Goal: Information Seeking & Learning: Learn about a topic

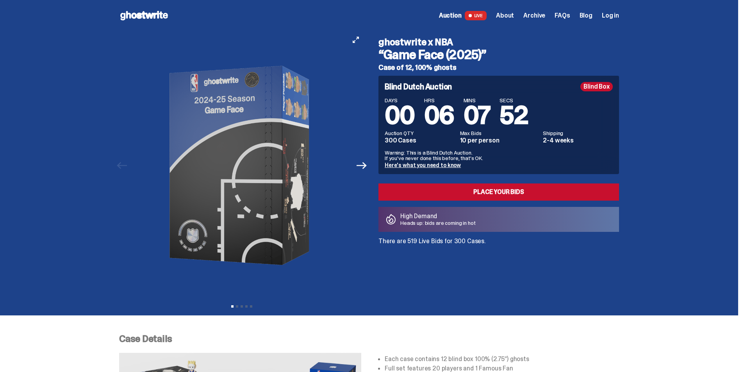
click at [363, 172] on button "Next" at bounding box center [361, 165] width 17 height 17
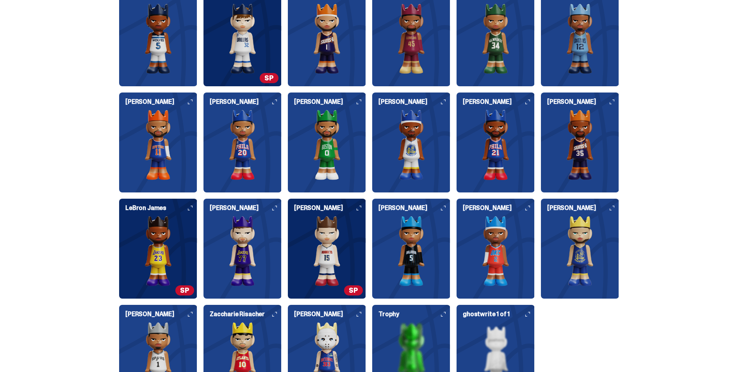
scroll to position [860, 0]
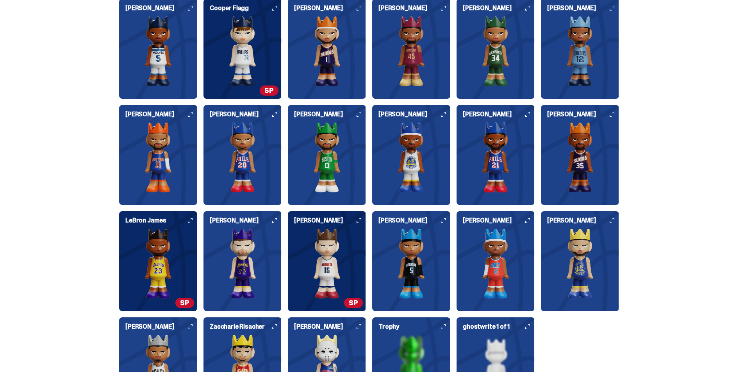
click at [486, 57] on img at bounding box center [496, 51] width 78 height 70
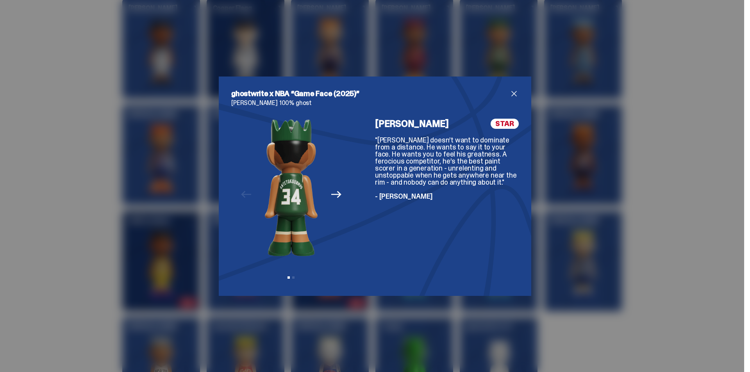
click at [499, 124] on span "STAR" at bounding box center [505, 124] width 28 height 10
click at [515, 89] on span "close" at bounding box center [514, 93] width 9 height 9
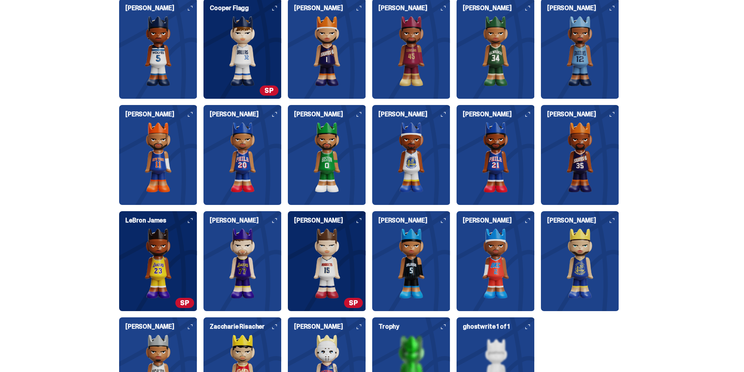
click at [443, 138] on img at bounding box center [411, 157] width 78 height 70
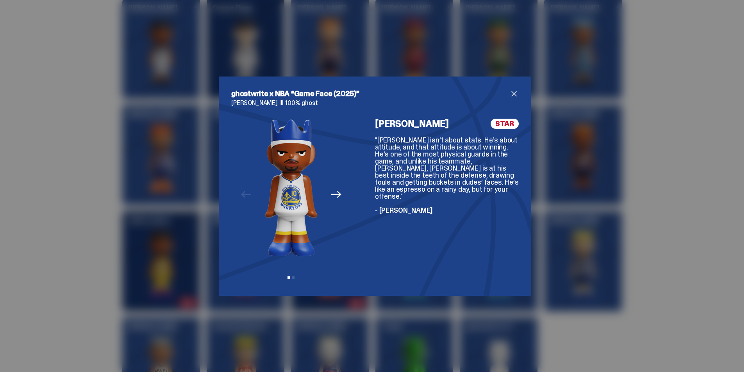
click at [511, 90] on span "close" at bounding box center [514, 93] width 9 height 9
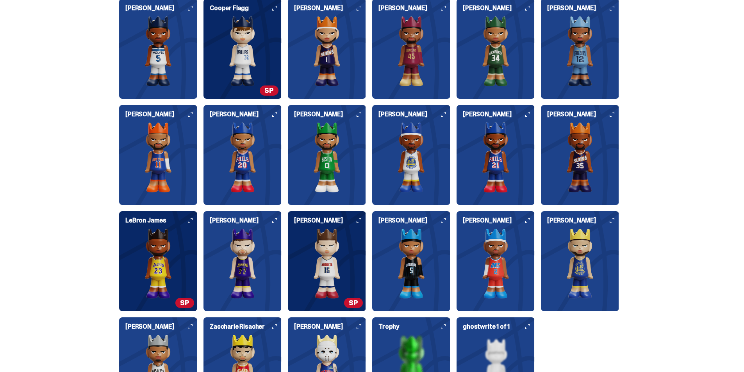
click at [266, 47] on img at bounding box center [243, 51] width 78 height 70
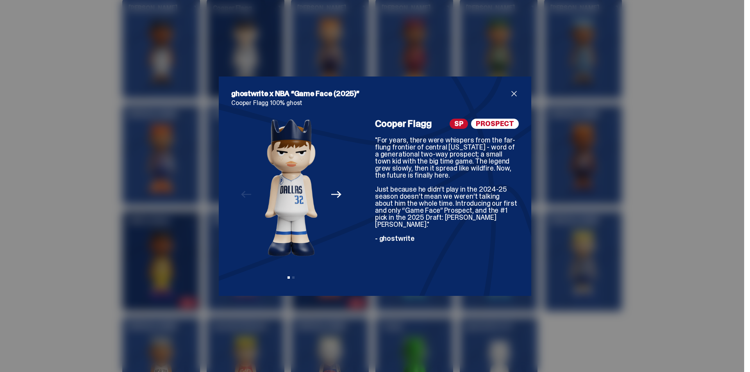
click at [510, 93] on span "close" at bounding box center [514, 93] width 9 height 9
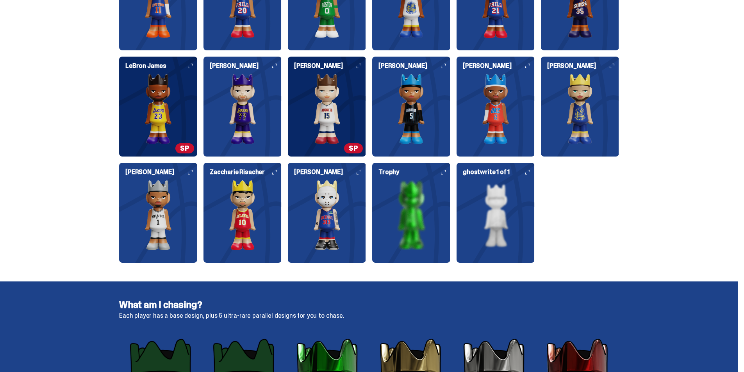
scroll to position [1094, 0]
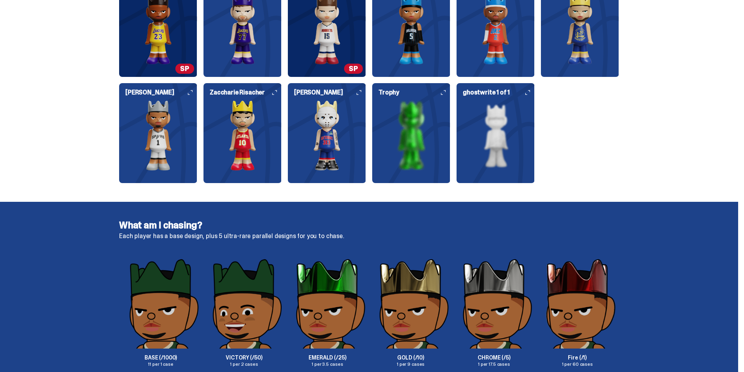
click at [333, 43] on img at bounding box center [327, 29] width 78 height 70
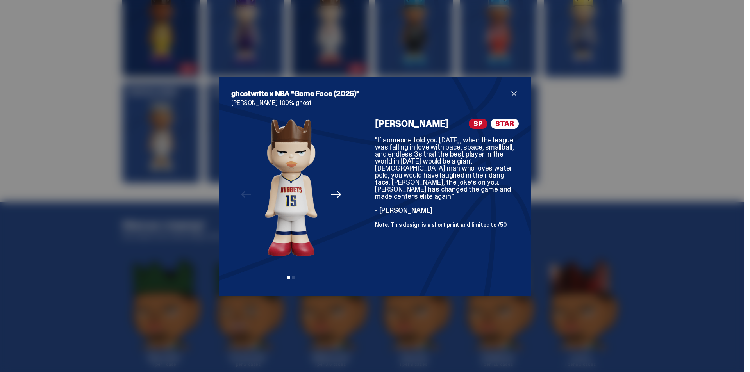
click at [510, 92] on span "close" at bounding box center [514, 93] width 9 height 9
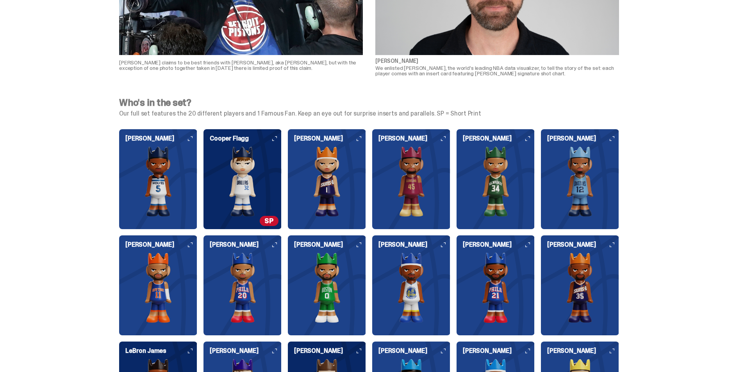
scroll to position [938, 0]
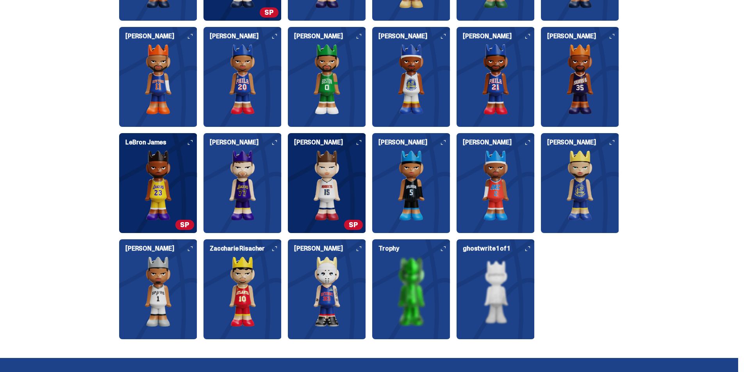
click at [177, 192] on img at bounding box center [158, 185] width 78 height 70
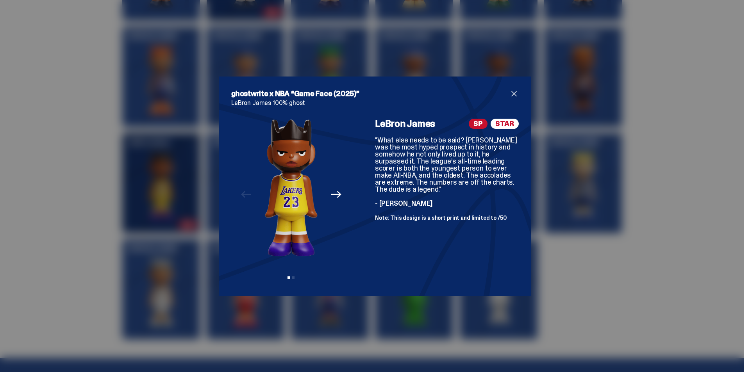
click at [515, 96] on span "close" at bounding box center [514, 93] width 9 height 9
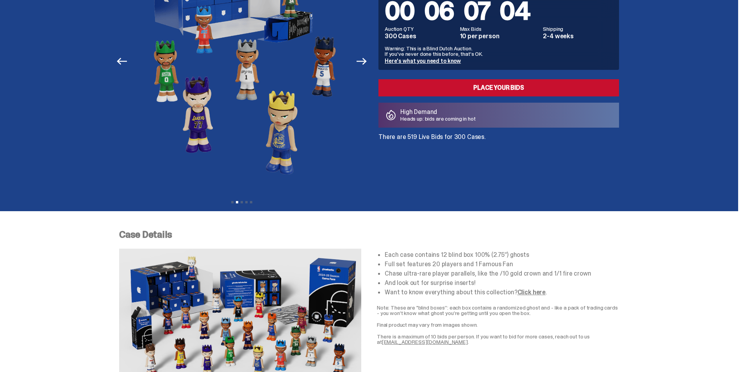
scroll to position [0, 0]
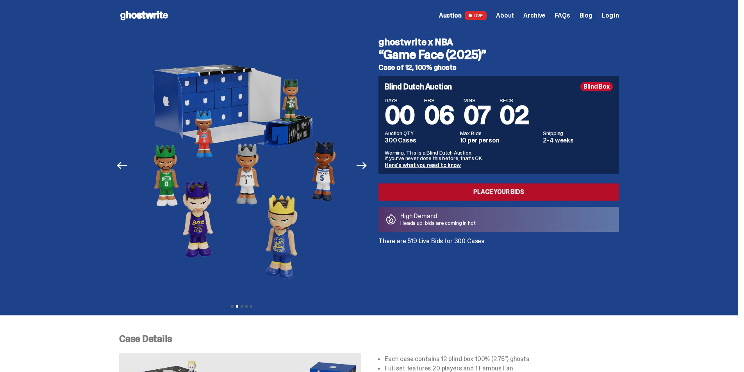
click at [495, 194] on link "Place your Bids" at bounding box center [499, 192] width 241 height 17
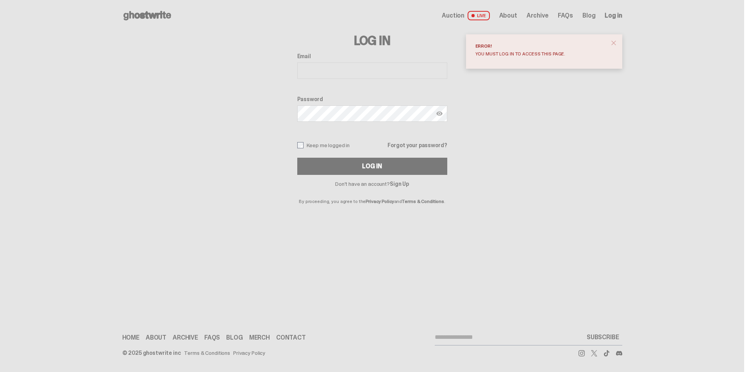
click at [610, 45] on span "close" at bounding box center [614, 43] width 8 height 8
click at [506, 17] on span "About" at bounding box center [508, 16] width 18 height 6
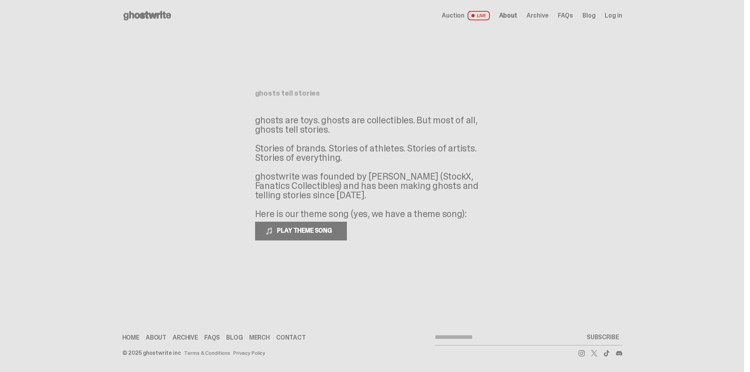
click at [540, 17] on span "Archive" at bounding box center [538, 16] width 22 height 6
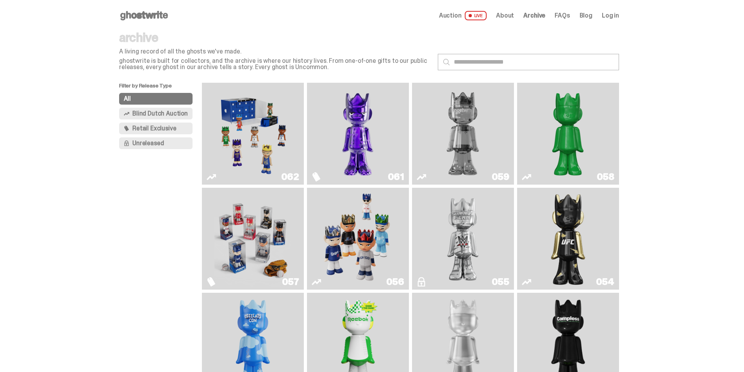
click at [366, 254] on img "Game Face (2025)" at bounding box center [358, 239] width 77 height 96
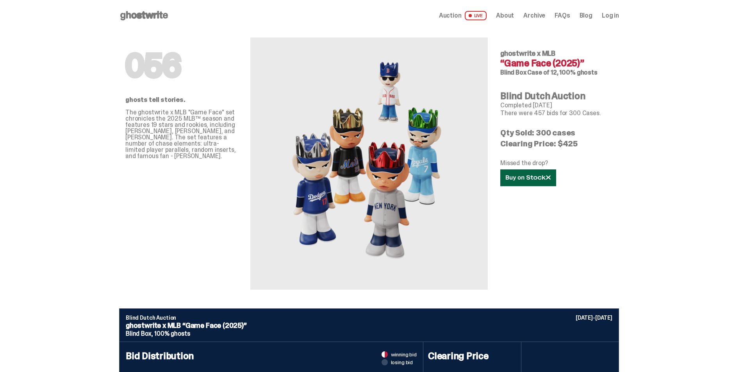
click at [525, 179] on use at bounding box center [528, 177] width 45 height 5
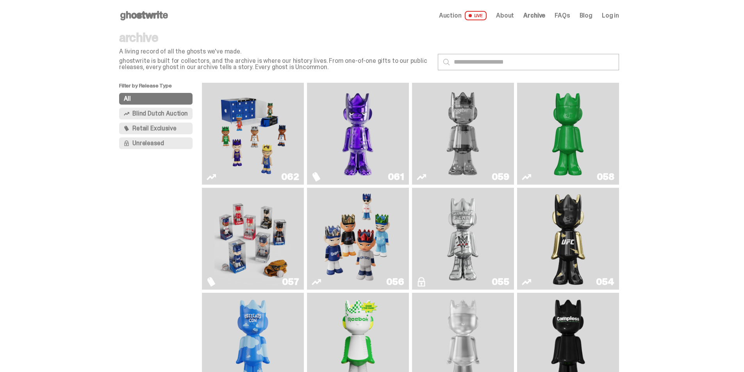
click at [169, 111] on span "Blind Dutch Auction" at bounding box center [159, 114] width 55 height 6
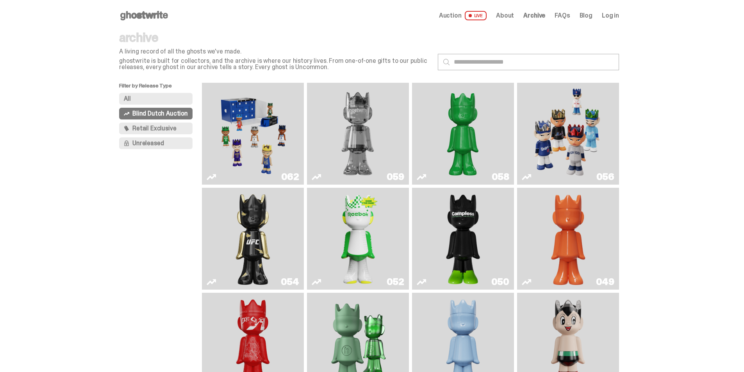
click at [169, 127] on span "Retail Exclusive" at bounding box center [154, 128] width 44 height 6
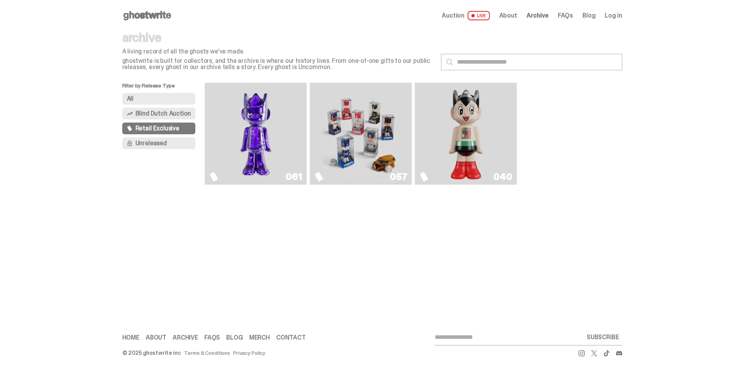
click at [172, 148] on button "Unreleased" at bounding box center [158, 144] width 73 height 12
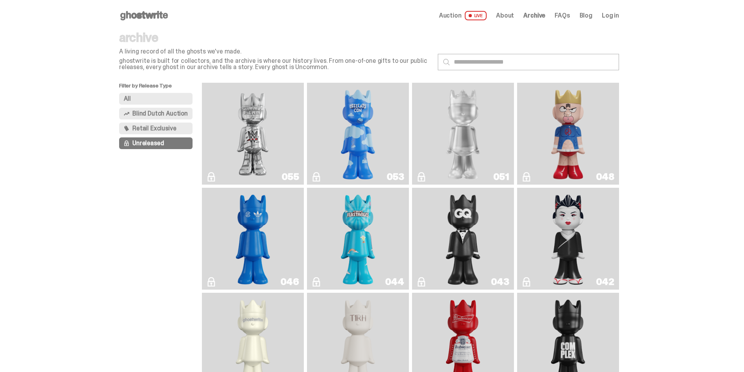
click at [161, 111] on span "Blind Dutch Auction" at bounding box center [159, 114] width 55 height 6
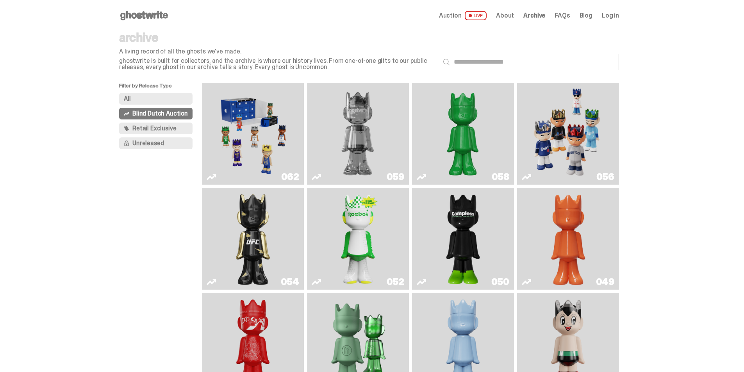
click at [277, 137] on img "Game Face (2025)" at bounding box center [253, 134] width 77 height 96
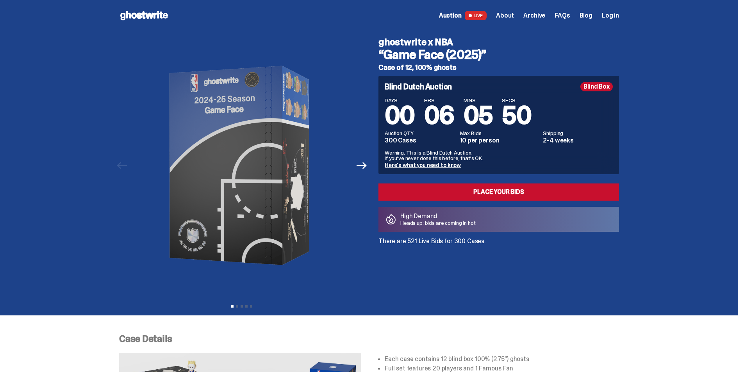
click at [447, 163] on link "Here's what you need to know" at bounding box center [423, 165] width 76 height 7
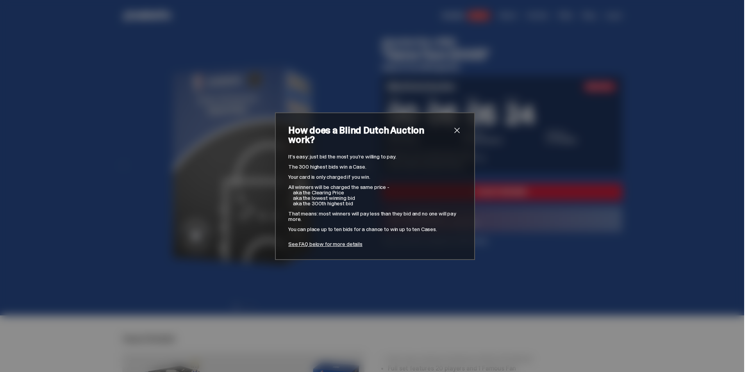
click at [455, 133] on span "close" at bounding box center [456, 130] width 9 height 9
